Goal: Task Accomplishment & Management: Use online tool/utility

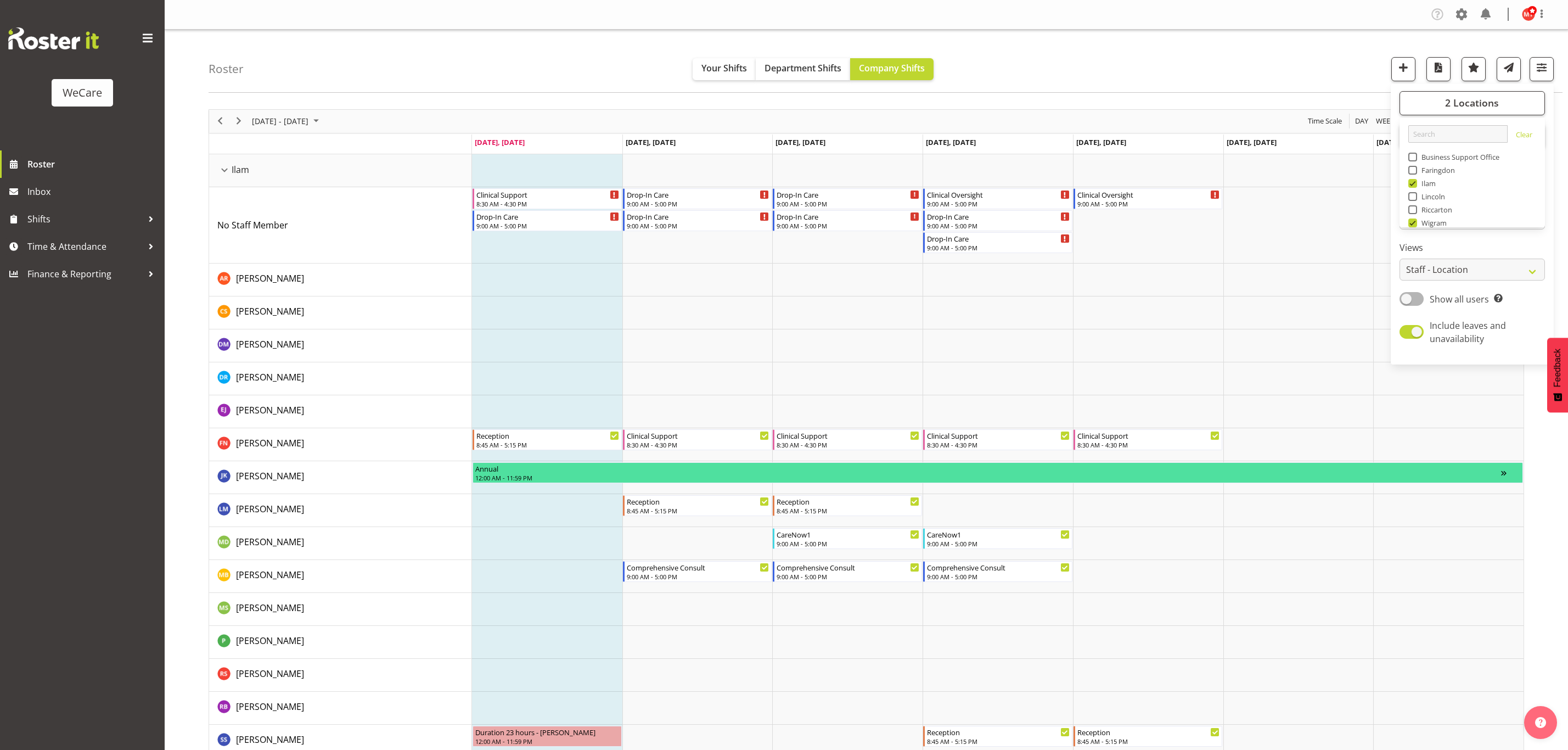
select select "location"
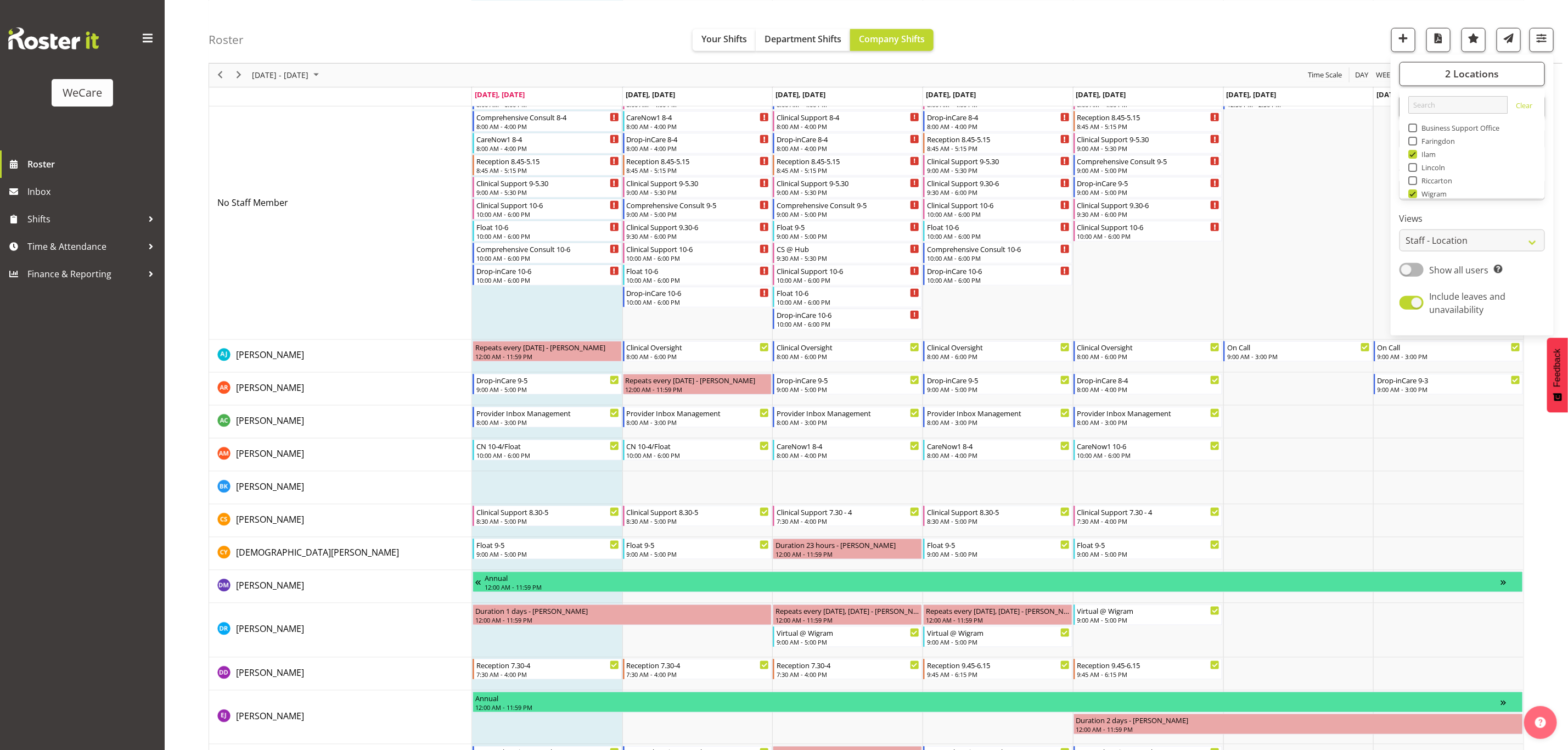
scroll to position [40, 0]
click at [240, 74] on span "Next" at bounding box center [239, 74] width 13 height 14
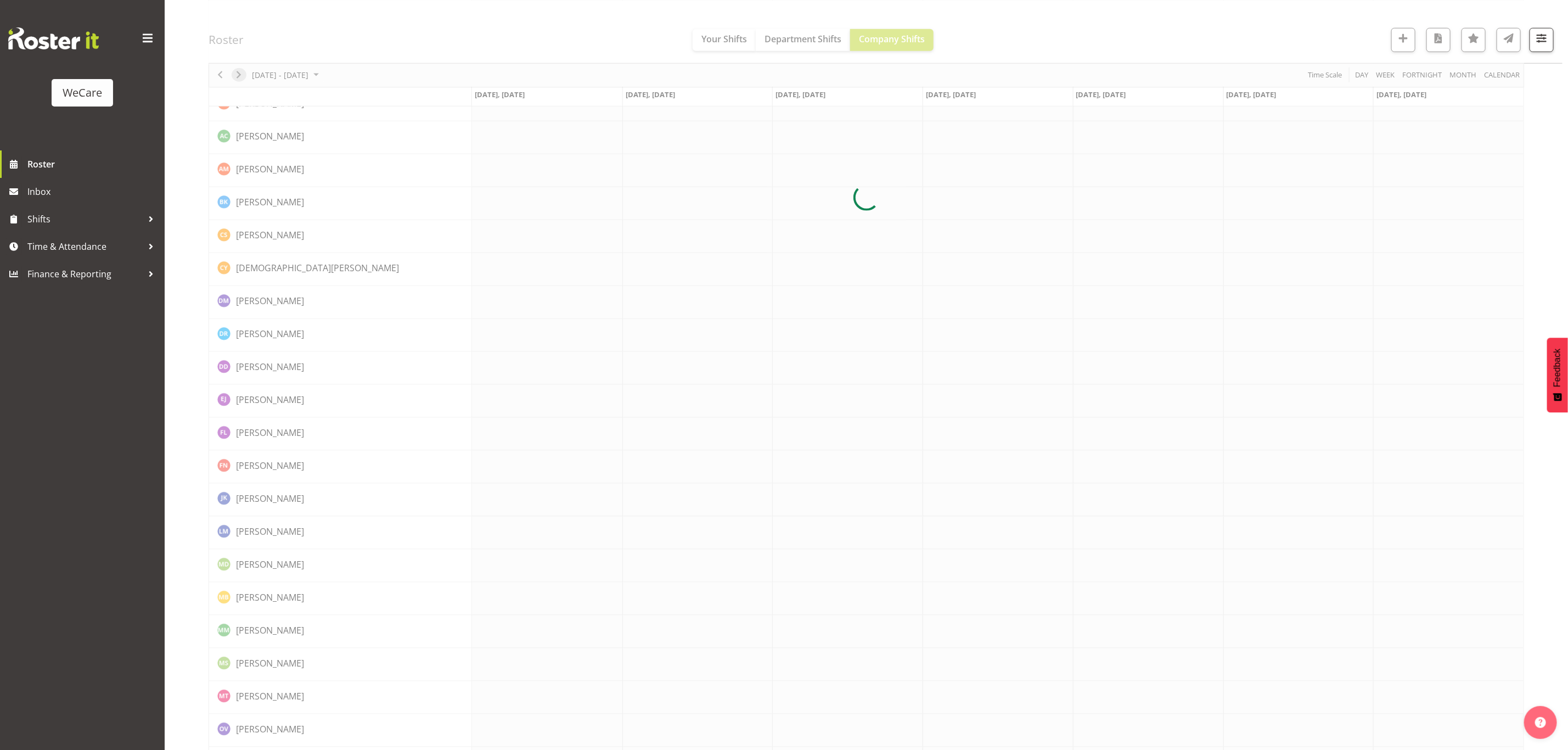
scroll to position [0, 0]
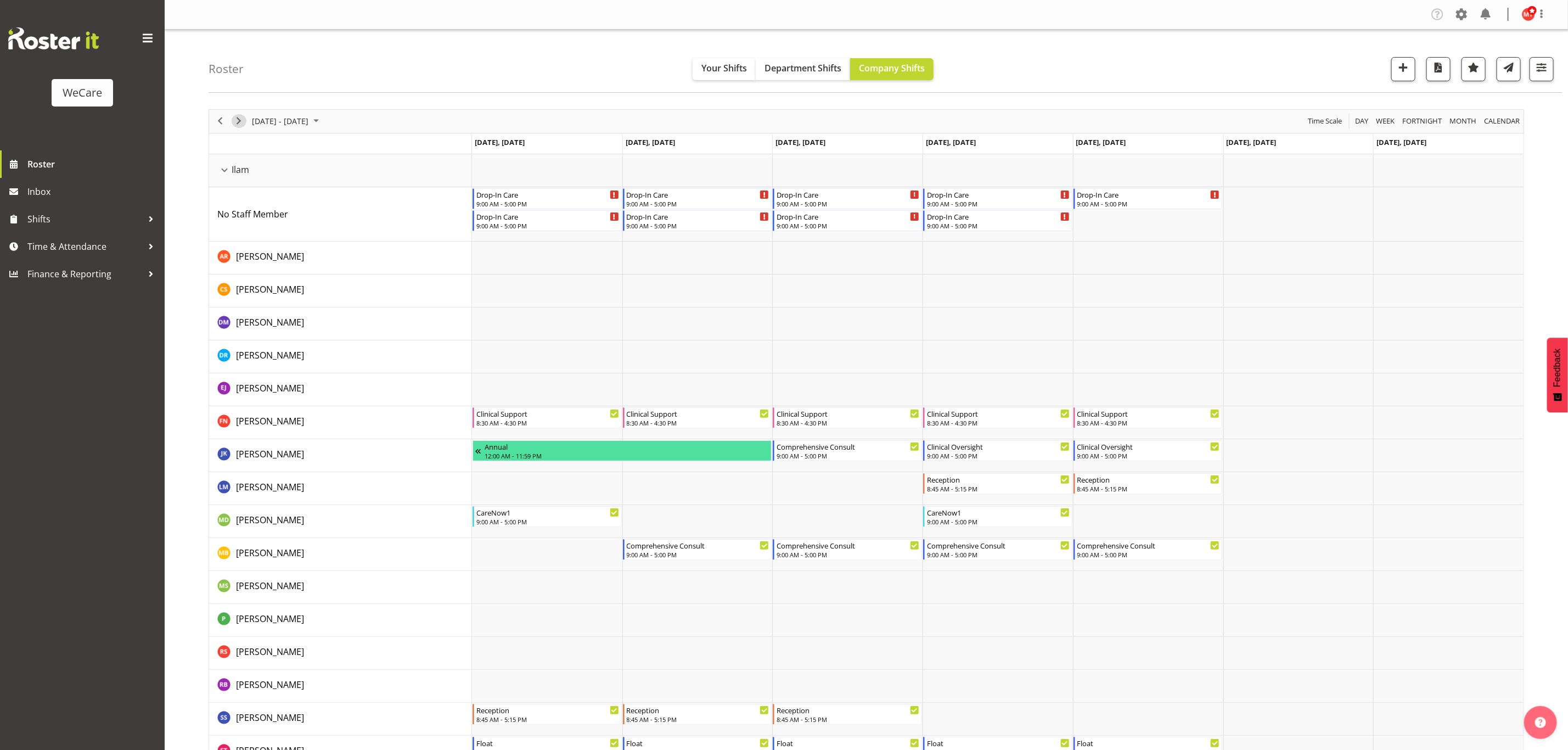
click at [239, 122] on span "Next" at bounding box center [239, 121] width 13 height 14
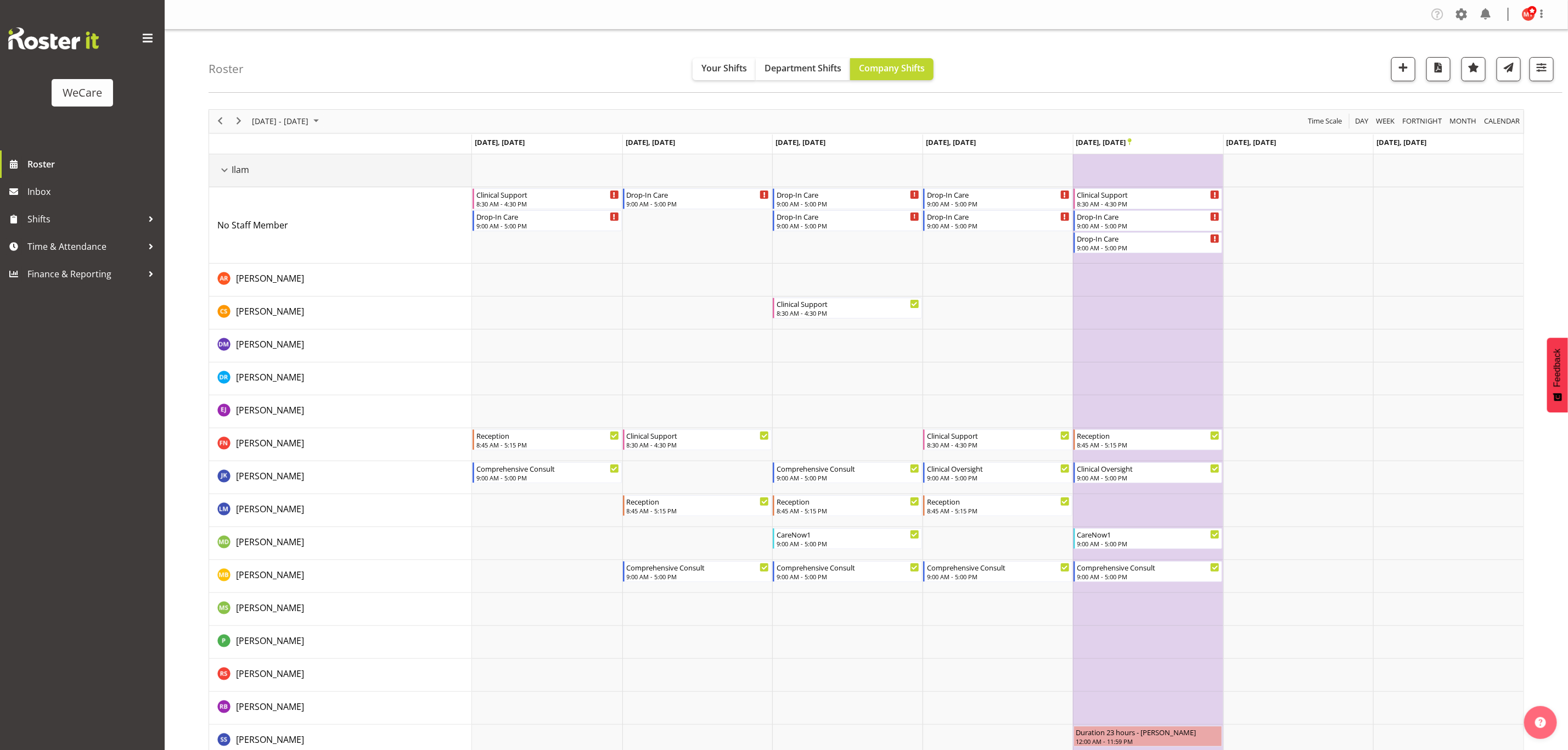
click at [226, 170] on div "Ilam resource" at bounding box center [224, 170] width 14 height 14
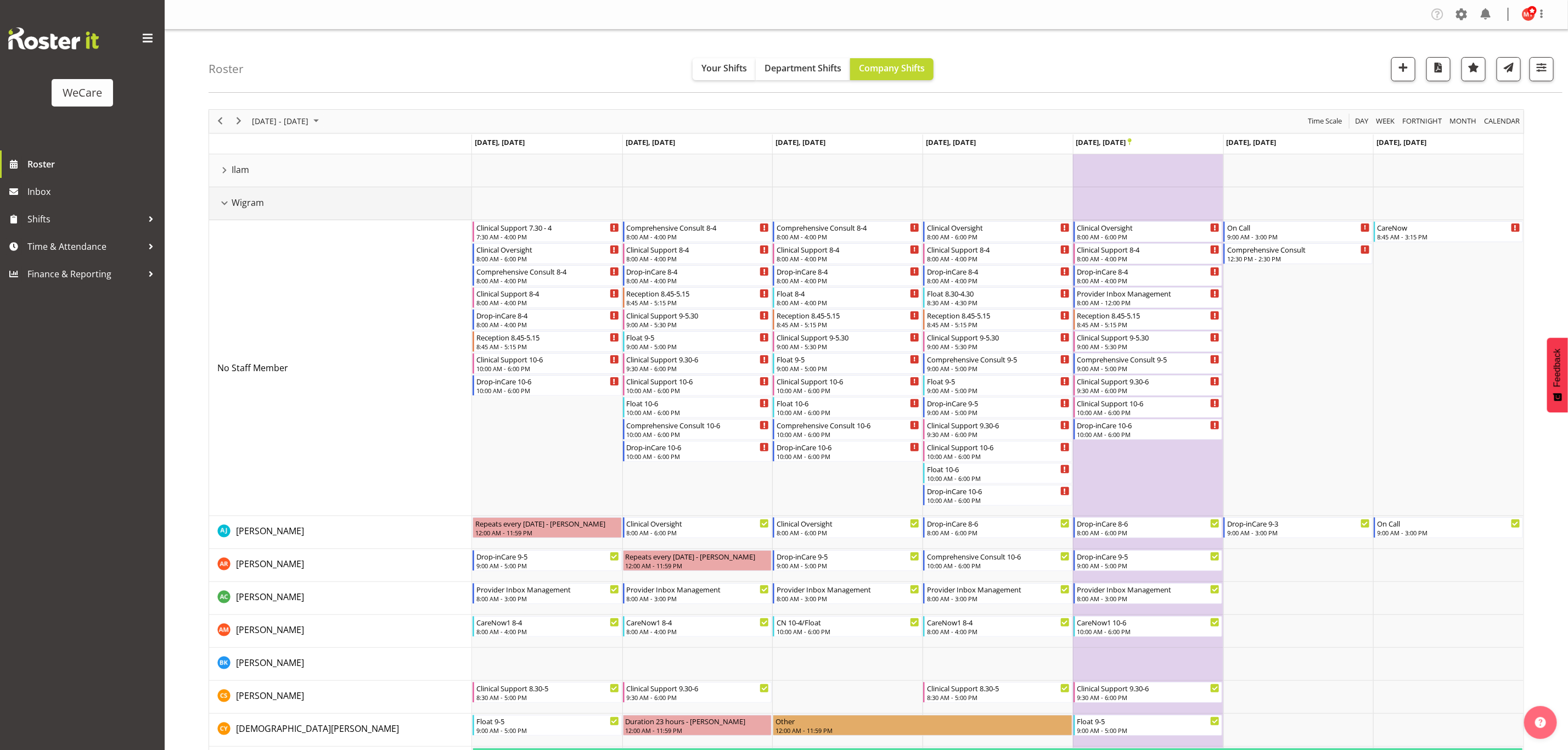
click at [226, 206] on div "Wigram resource" at bounding box center [224, 203] width 14 height 14
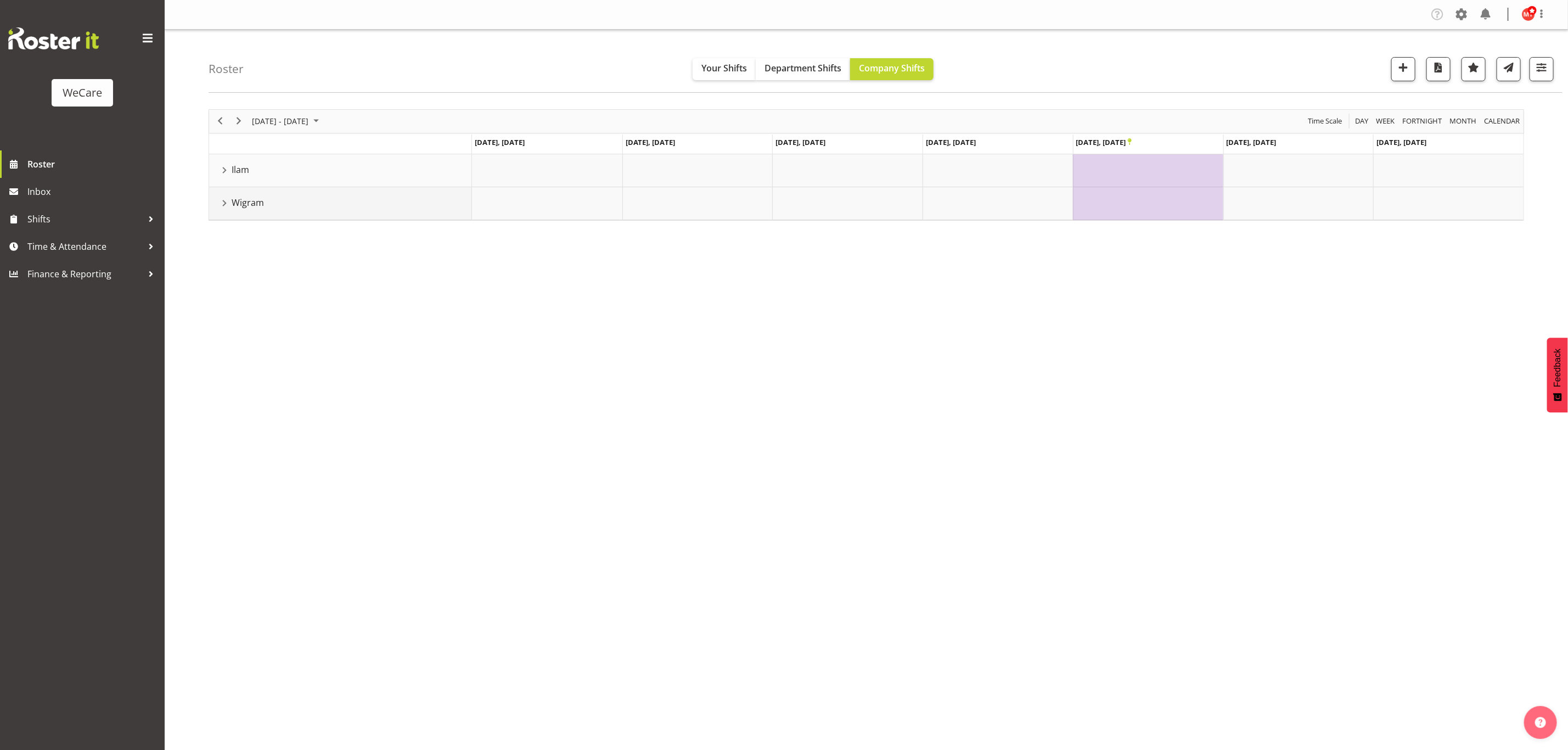
click at [219, 207] on div "Wigram resource" at bounding box center [224, 203] width 14 height 14
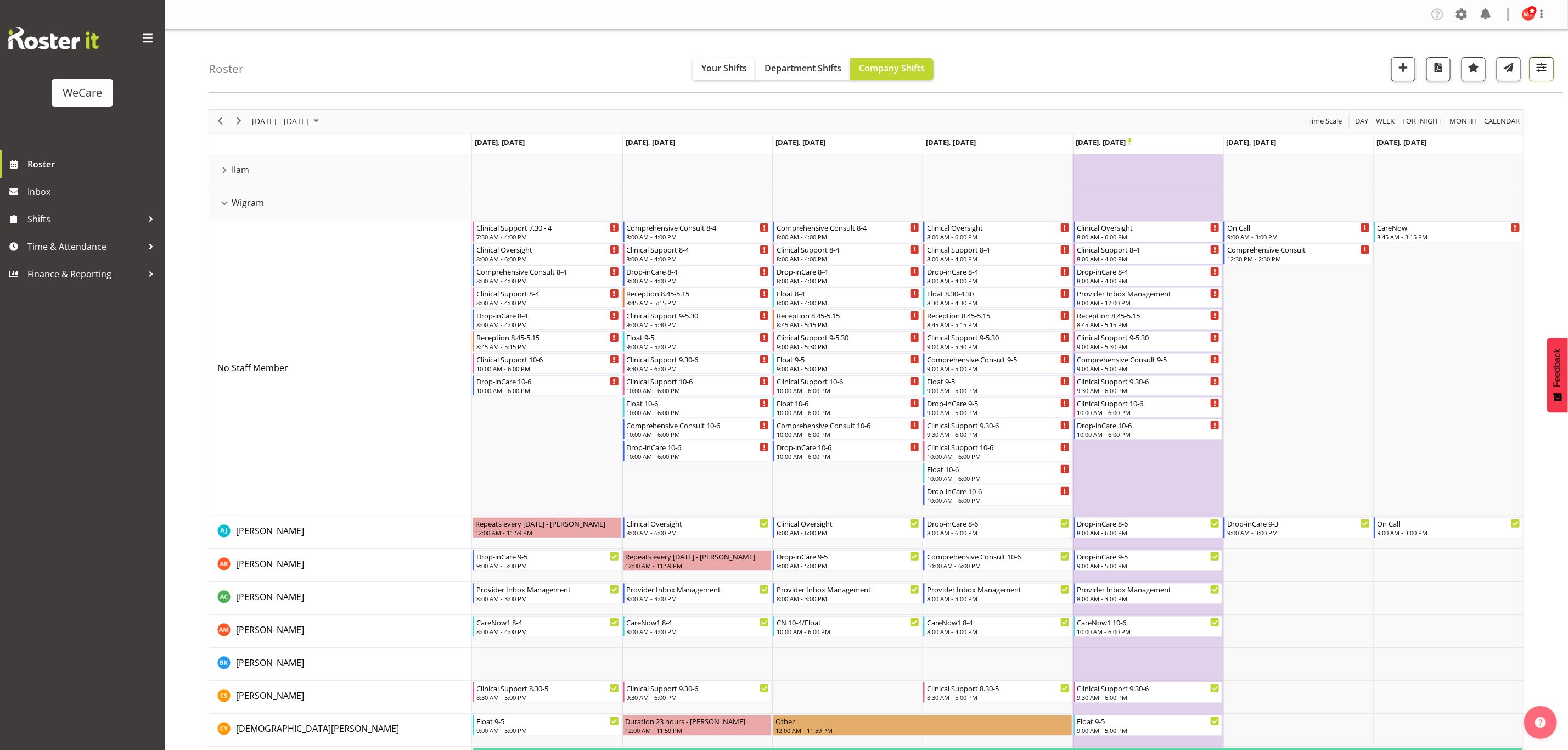
click at [1542, 73] on span "button" at bounding box center [1542, 67] width 14 height 14
click at [1467, 132] on span "All Departments" at bounding box center [1472, 136] width 77 height 13
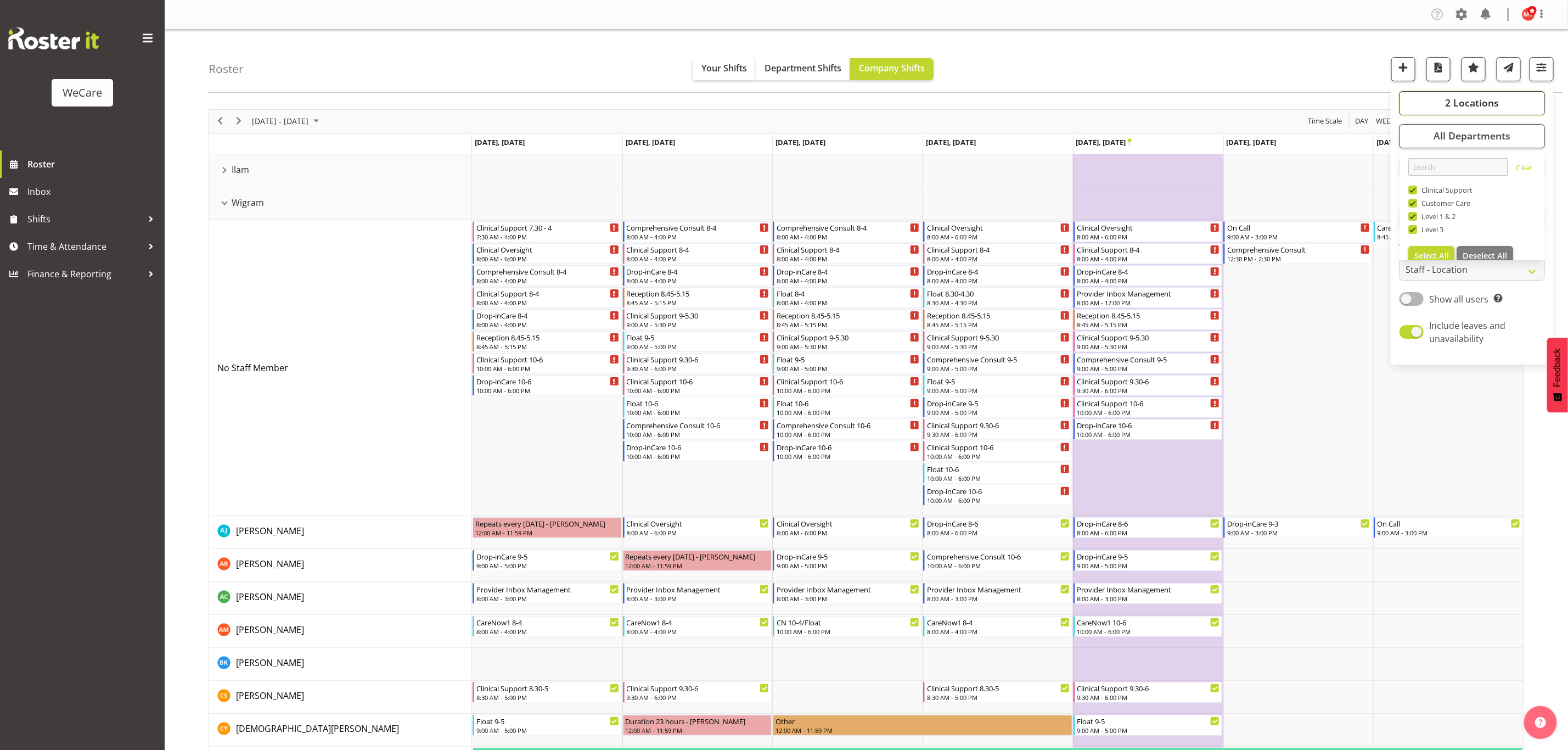
click at [1454, 98] on span "2 Locations" at bounding box center [1472, 103] width 54 height 13
click at [1417, 131] on span "Faringdon" at bounding box center [1436, 130] width 39 height 8
click at [1415, 131] on input "Faringdon" at bounding box center [1412, 131] width 8 height 8
checkbox input "true"
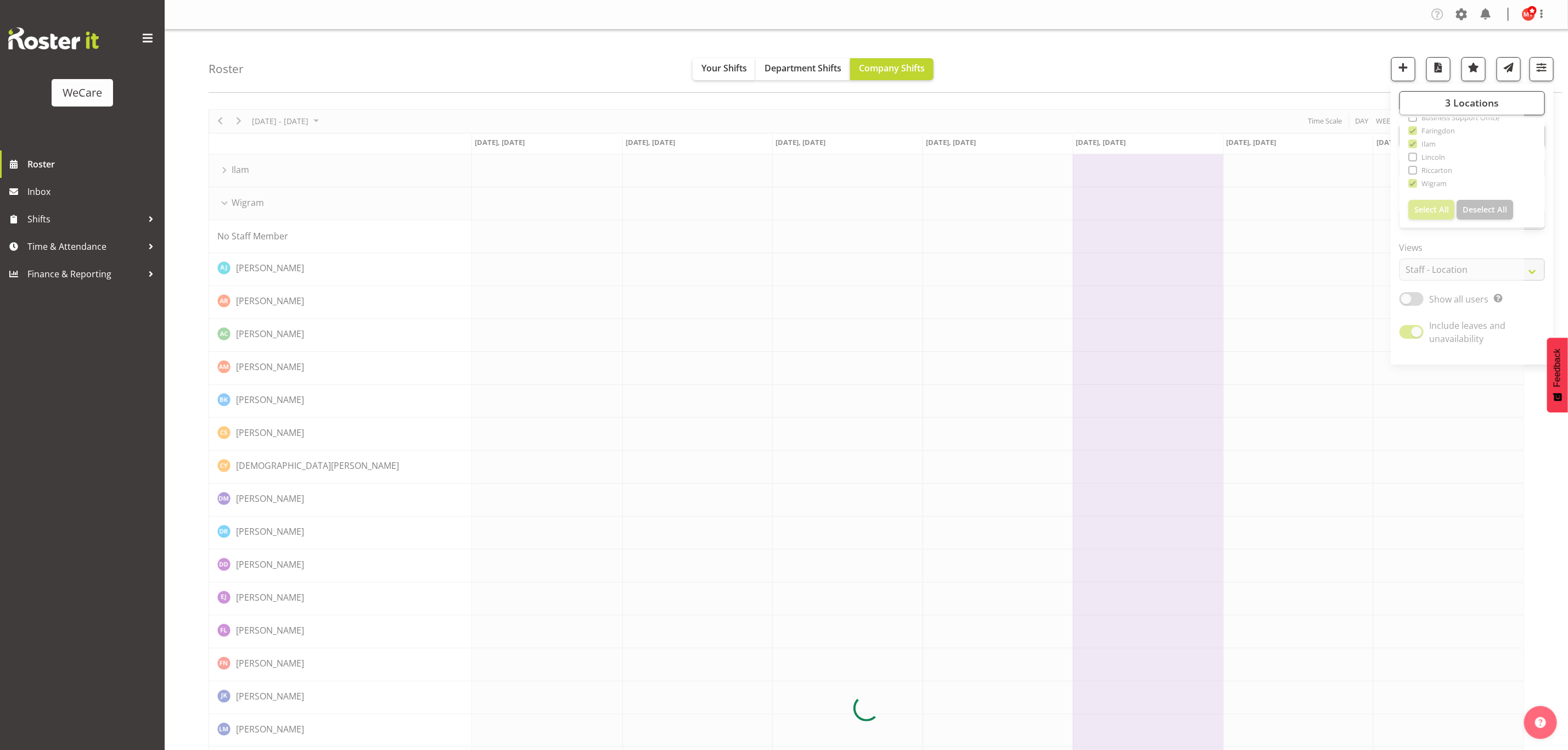
click at [1414, 157] on div at bounding box center [865, 709] width 1316 height 1198
click at [1533, 68] on button "button" at bounding box center [1542, 70] width 24 height 24
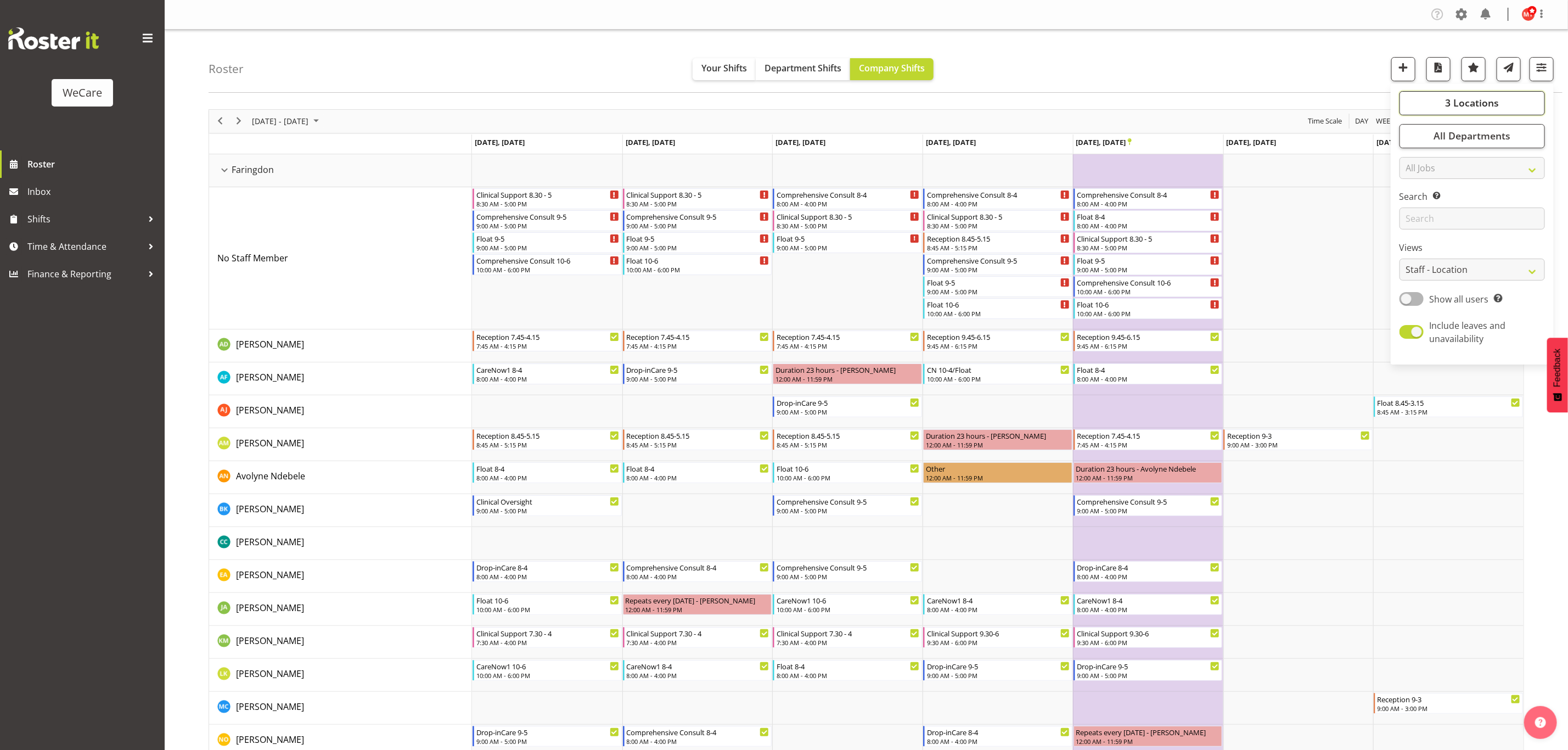
click at [1467, 106] on span "3 Locations" at bounding box center [1472, 103] width 54 height 13
click at [1416, 143] on span at bounding box center [1412, 143] width 8 height 8
click at [1415, 143] on input "Ilam" at bounding box center [1412, 144] width 8 height 8
checkbox input "false"
click at [1412, 157] on span at bounding box center [1412, 156] width 8 height 8
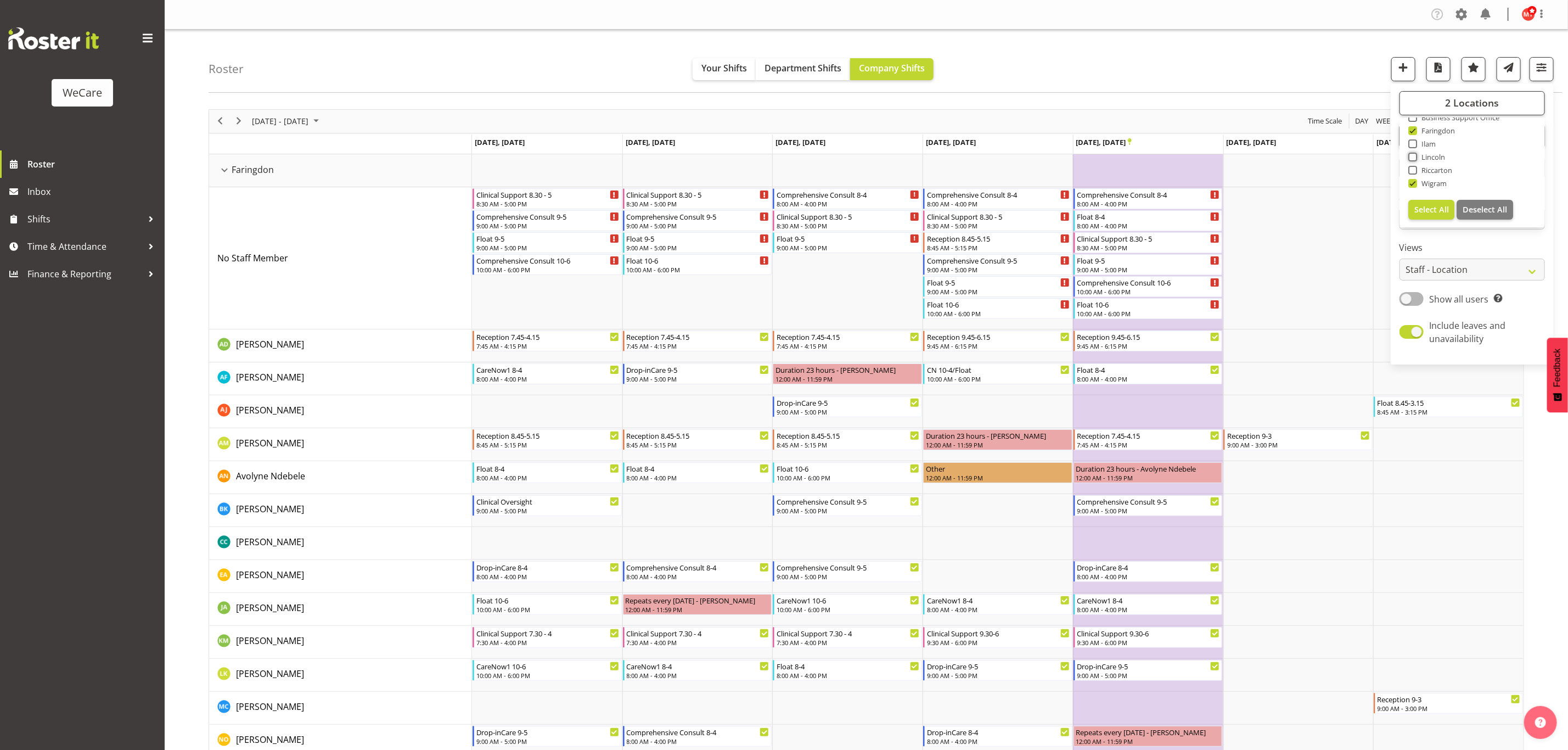
click at [1412, 157] on input "Lincoln" at bounding box center [1412, 157] width 8 height 8
checkbox input "true"
click at [1417, 182] on span "Wigram" at bounding box center [1432, 183] width 30 height 8
click at [1415, 182] on input "Wigram" at bounding box center [1412, 184] width 8 height 8
checkbox input "false"
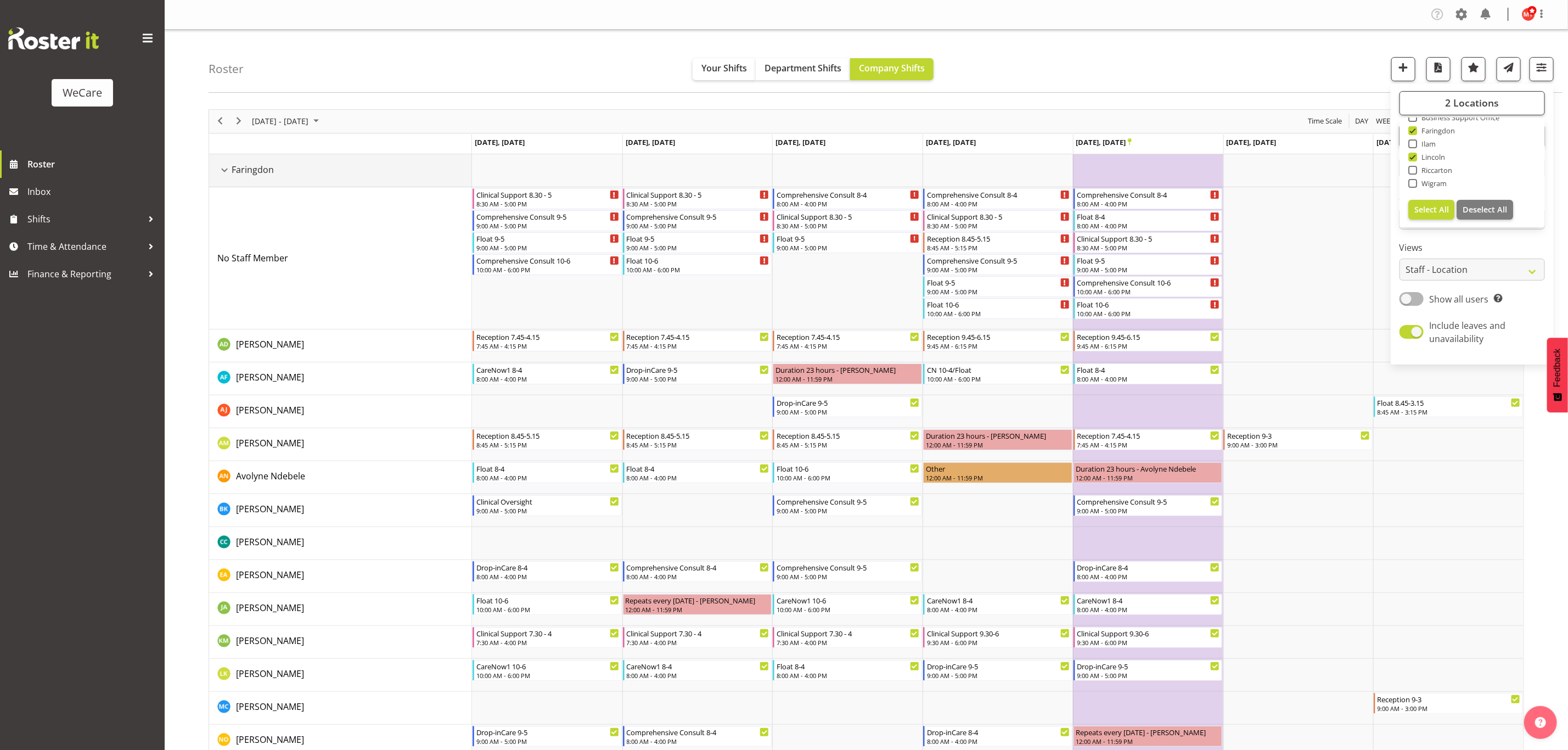
click at [224, 171] on div "Faringdon resource" at bounding box center [224, 170] width 14 height 14
